Goal: Task Accomplishment & Management: Complete application form

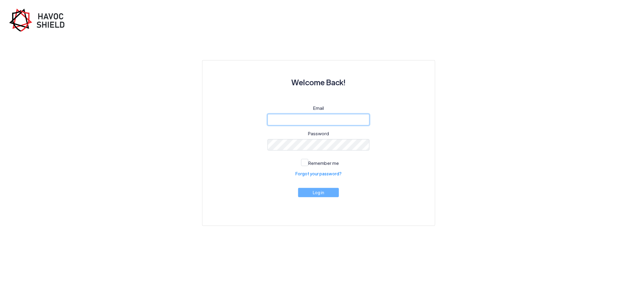
type input "Jasmineb@bigdatainsure.com"
click at [322, 197] on button "Log in" at bounding box center [318, 192] width 41 height 9
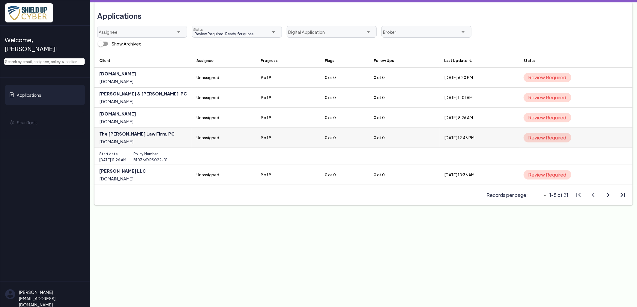
click at [128, 130] on link at bounding box center [142, 138] width 97 height 20
select select "5"
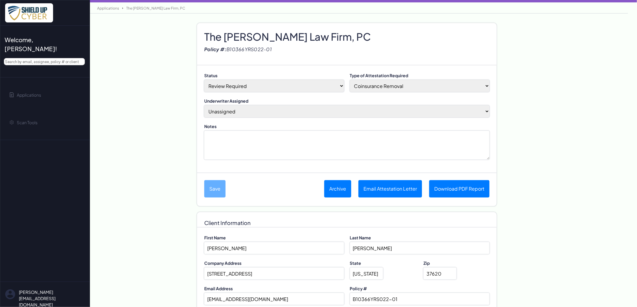
drag, startPoint x: 269, startPoint y: 106, endPoint x: 268, endPoint y: 110, distance: 3.8
click at [269, 106] on select "Jasmine B (Assign to me) Unassigned April M Brian BDI Underwriter Catherine Mar…" at bounding box center [346, 111] width 285 height 12
select select "2810"
click at [204, 105] on select "Jasmine B (Assign to me) Unassigned April M Brian BDI Underwriter Catherine Mar…" at bounding box center [346, 111] width 285 height 12
drag, startPoint x: 384, startPoint y: 87, endPoint x: 385, endPoint y: 93, distance: 6.2
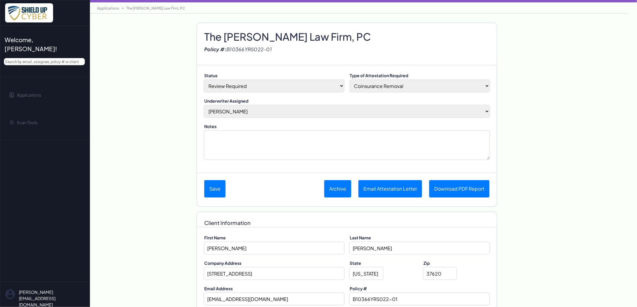
click at [384, 87] on select "Coinsurance Removal Shield Up Opt-In Completion Eligible to Submit a New App" at bounding box center [420, 86] width 140 height 12
select select "no-coinsurance"
click at [350, 80] on select "Coinsurance Removal Shield Up Opt-In Completion Eligible to Submit a New App" at bounding box center [420, 86] width 140 height 12
click at [238, 86] on select "Done-Approved Done-Declined Done-Pending Duplicate In Progress Not Started Pre-…" at bounding box center [274, 86] width 140 height 12
select select "3"
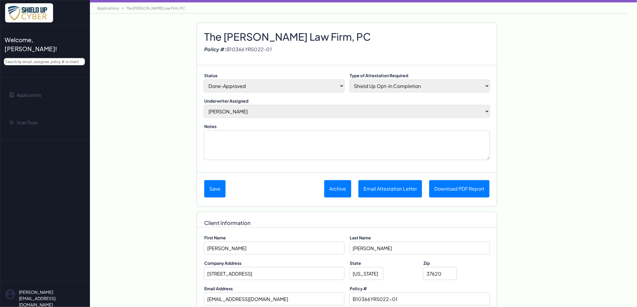
click at [204, 80] on select "Done-Approved Done-Declined Done-Pending Duplicate In Progress Not Started Pre-…" at bounding box center [274, 86] width 140 height 12
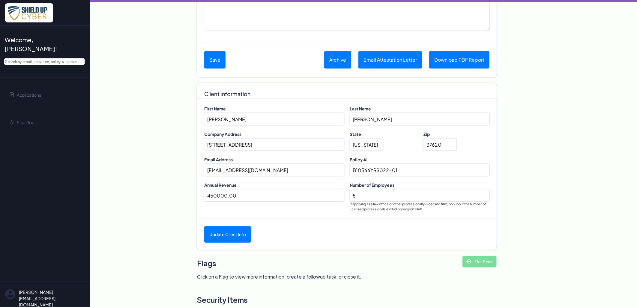
scroll to position [185, 0]
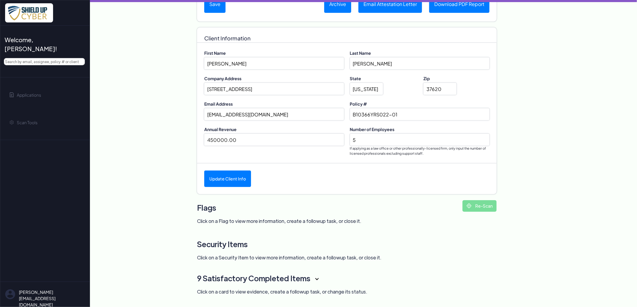
drag, startPoint x: 415, startPoint y: 109, endPoint x: 324, endPoint y: 110, distance: 91.4
click at [324, 110] on div "Email Address iib@senterlaw.com Policy # B10366YRS022-01" at bounding box center [346, 113] width 285 height 25
paste input "2"
type input "B10366YRS022-02"
click at [226, 179] on button "Update Client Info" at bounding box center [227, 179] width 47 height 16
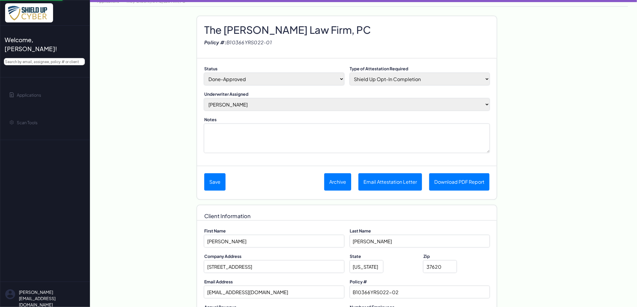
scroll to position [0, 0]
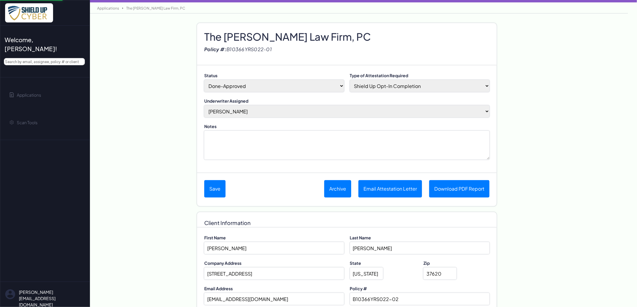
click at [267, 139] on textarea "Notes" at bounding box center [346, 145] width 285 height 29
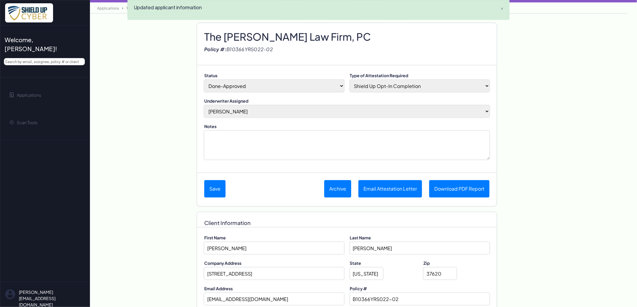
scroll to position [185, 0]
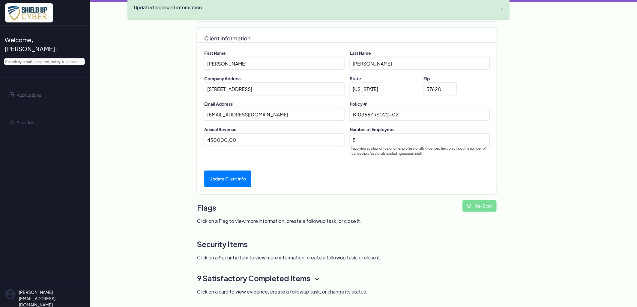
click at [316, 277] on h3 "9 Satisfactory Completed Items" at bounding box center [331, 278] width 269 height 15
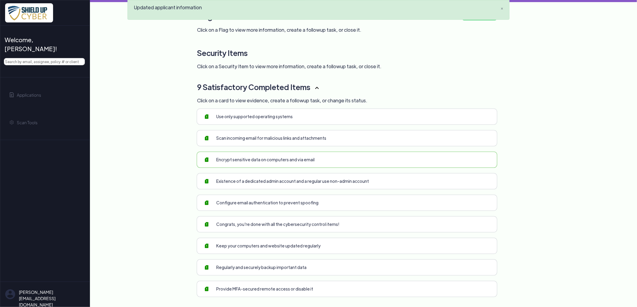
scroll to position [378, 0]
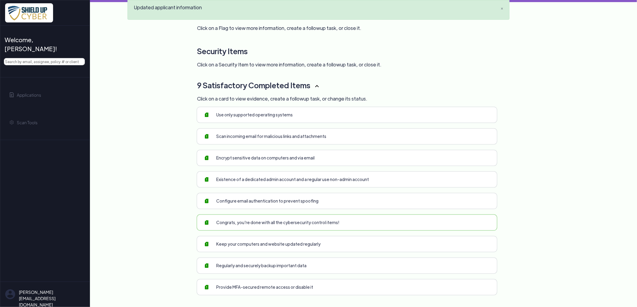
click at [293, 229] on link at bounding box center [347, 223] width 300 height 16
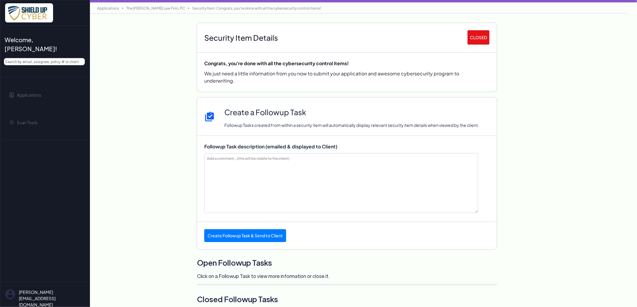
click at [134, 8] on link "The [PERSON_NAME] Law Firm, PC" at bounding box center [155, 8] width 65 height 4
select select "5"
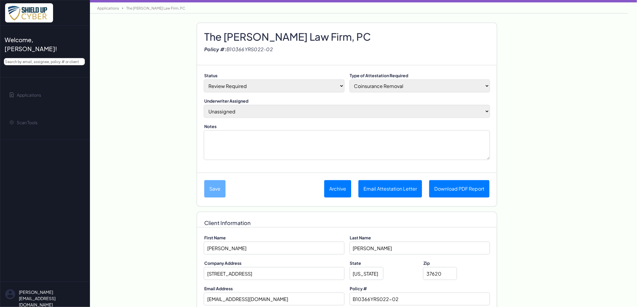
click at [235, 112] on select "Jasmine B (Assign to me) Unassigned April M Brian BDI Underwriter Catherine Mar…" at bounding box center [346, 111] width 285 height 12
select select "2810"
click at [204, 105] on select "Jasmine B (Assign to me) Unassigned April M Brian BDI Underwriter Catherine Mar…" at bounding box center [346, 111] width 285 height 12
click at [373, 87] on select "Coinsurance Removal Shield Up Opt-In Completion Eligible to Submit a New App" at bounding box center [420, 86] width 140 height 12
select select "no-coinsurance"
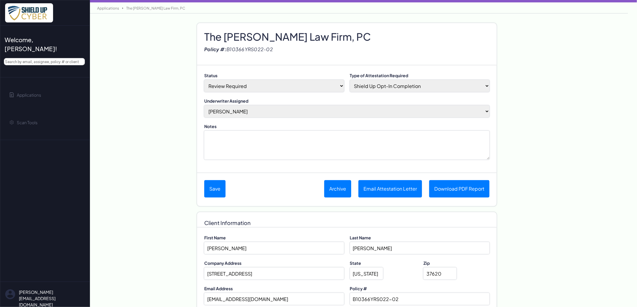
click at [350, 80] on select "Coinsurance Removal Shield Up Opt-In Completion Eligible to Submit a New App" at bounding box center [420, 86] width 140 height 12
click at [261, 87] on select "Done-Approved Done-Declined Done-Pending Duplicate In Progress Not Started Pre-…" at bounding box center [274, 86] width 140 height 12
select select "3"
click at [204, 80] on select "Done-Approved Done-Declined Done-Pending Duplicate In Progress Not Started Pre-…" at bounding box center [274, 86] width 140 height 12
click at [227, 147] on textarea "Notes" at bounding box center [346, 145] width 285 height 29
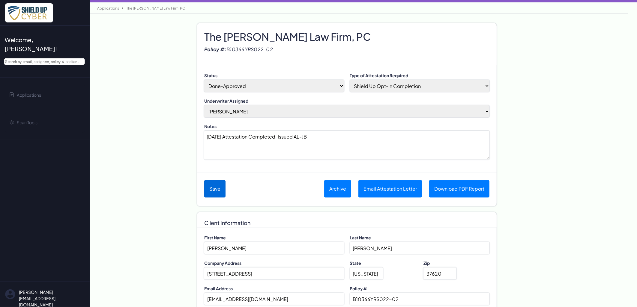
type textarea "09/09/2025 Attestation Completed. Issued AL-JB"
click at [218, 189] on button "Save" at bounding box center [214, 188] width 21 height 17
click at [253, 34] on h2 "The [PERSON_NAME] Law Firm, PC" at bounding box center [346, 30] width 285 height 9
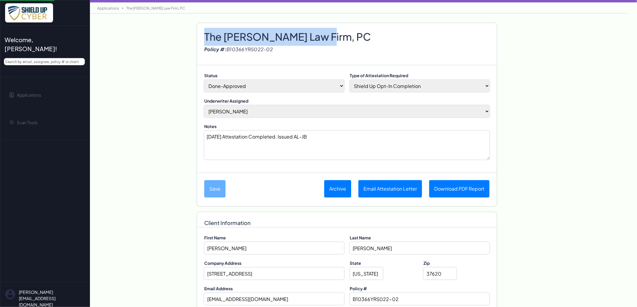
click at [253, 34] on h2 "The [PERSON_NAME] Law Firm, PC" at bounding box center [346, 30] width 285 height 9
copy h2 "The [PERSON_NAME] Law Firm, PC"
click at [397, 186] on button "Email Attestation Letter" at bounding box center [390, 188] width 64 height 17
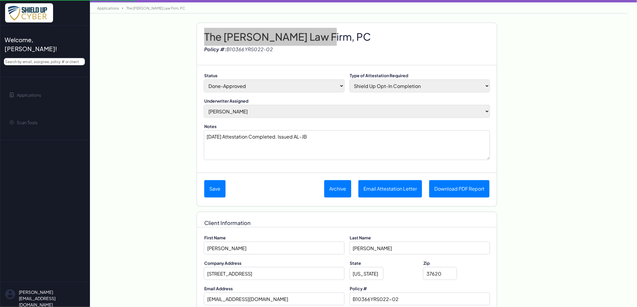
select select "no-coinsurance"
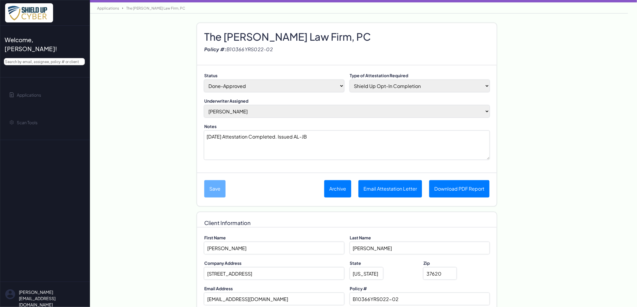
click at [275, 33] on h2 "The [PERSON_NAME] Law Firm, PC" at bounding box center [346, 30] width 285 height 9
copy h2 "The [PERSON_NAME] Law Firm, PC"
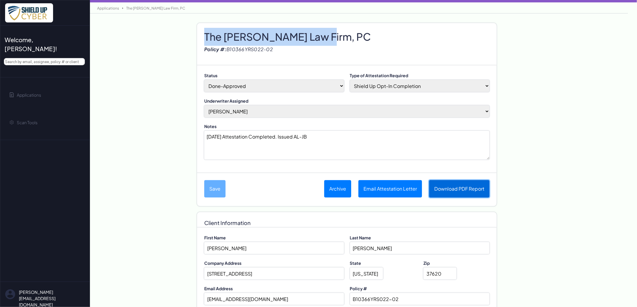
click at [448, 187] on link "Download PDF Report" at bounding box center [459, 188] width 60 height 17
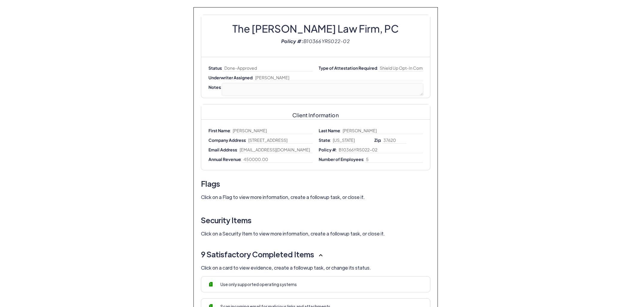
select select "no-coinsurance"
